Goal: Task Accomplishment & Management: Use online tool/utility

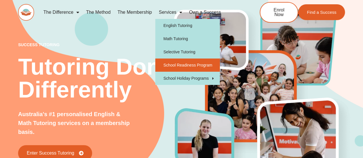
click at [180, 66] on link "School Readiness Program" at bounding box center [187, 64] width 64 height 13
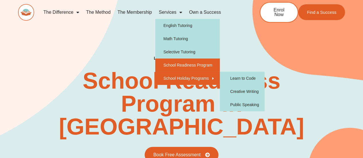
click at [243, 123] on div "LIMITED SPOTS AVAILABLE! School Readiness Program in Liverpool Book Free Assess…" at bounding box center [181, 109] width 326 height 107
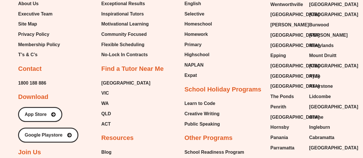
scroll to position [2398, 0]
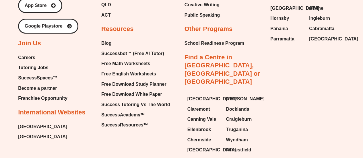
type input "*"
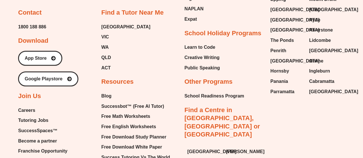
scroll to position [2345, 0]
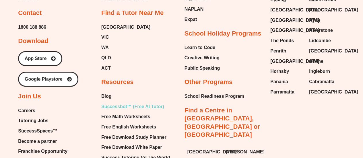
click at [143, 102] on span "Successbot™ (Free AI Tutor)" at bounding box center [132, 106] width 63 height 9
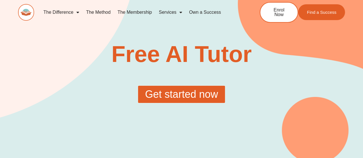
click at [166, 93] on span "Get started now" at bounding box center [181, 94] width 73 height 10
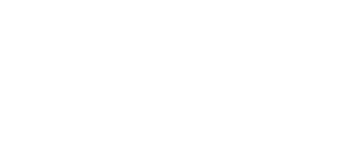
scroll to position [93, 0]
